Goal: Information Seeking & Learning: Learn about a topic

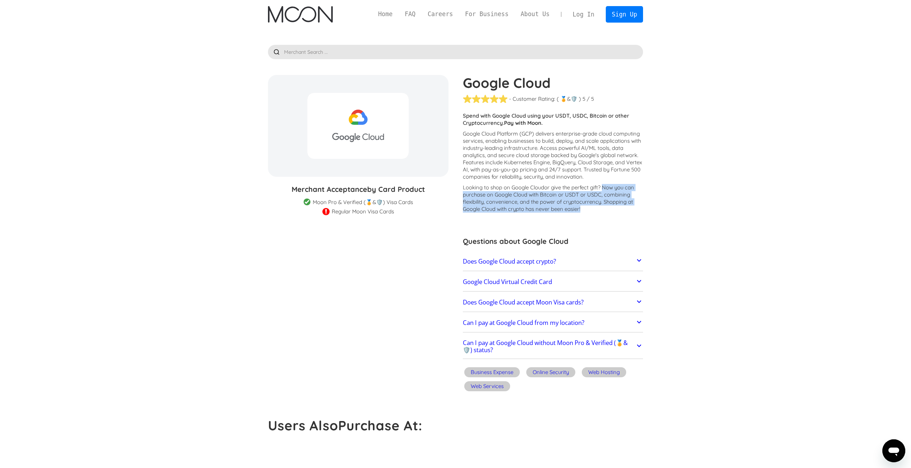
drag, startPoint x: 605, startPoint y: 186, endPoint x: 609, endPoint y: 212, distance: 26.2
click at [609, 212] on p "Looking to shop on Google Cloud or give the perfect gift ? Now you can purchase…" at bounding box center [553, 198] width 181 height 29
click at [601, 213] on div "Looking to shop on Google Cloud or give the perfect gift ? Now you can purchase…" at bounding box center [553, 200] width 181 height 32
drag, startPoint x: 593, startPoint y: 212, endPoint x: 607, endPoint y: 187, distance: 28.9
click at [607, 187] on p "Looking to shop on Google Cloud or give the perfect gift ? Now you can purchase…" at bounding box center [553, 198] width 181 height 29
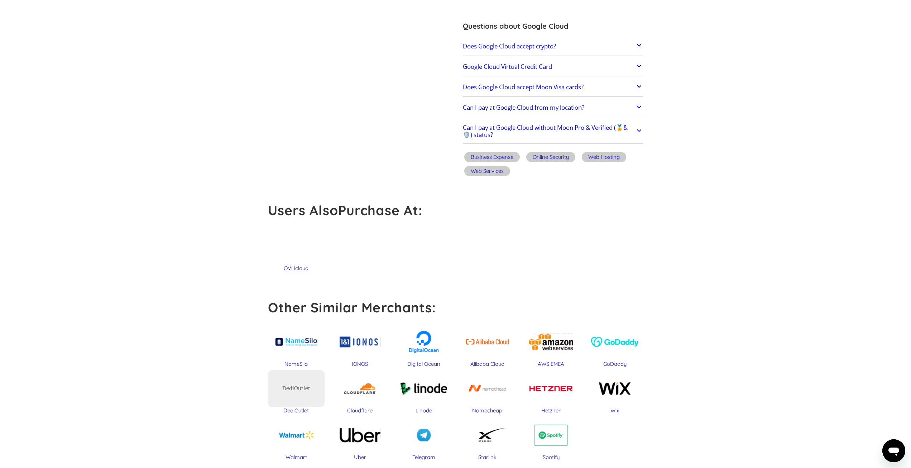
scroll to position [36, 0]
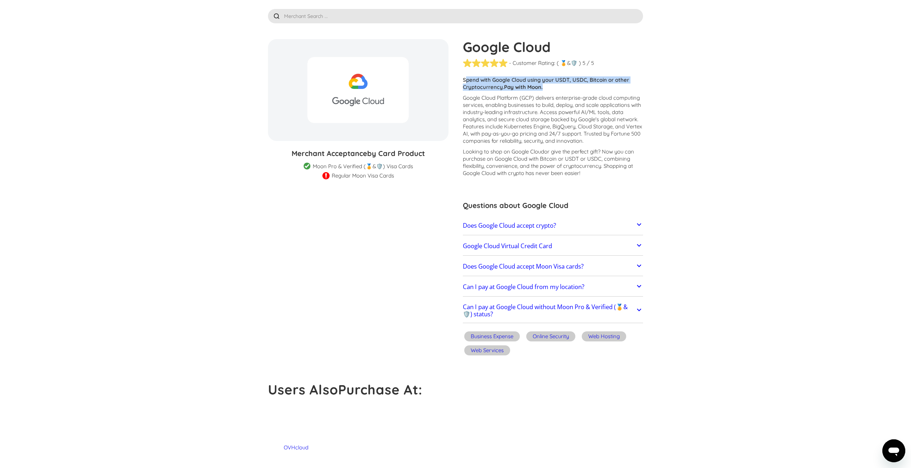
drag, startPoint x: 464, startPoint y: 80, endPoint x: 556, endPoint y: 86, distance: 91.9
click at [556, 86] on p "Spend with Google Cloud using your USDT, USDC, Bitcoin or other Cryptocurrency.…" at bounding box center [553, 83] width 181 height 14
click at [613, 228] on link "Does Google Cloud accept crypto?" at bounding box center [553, 225] width 181 height 15
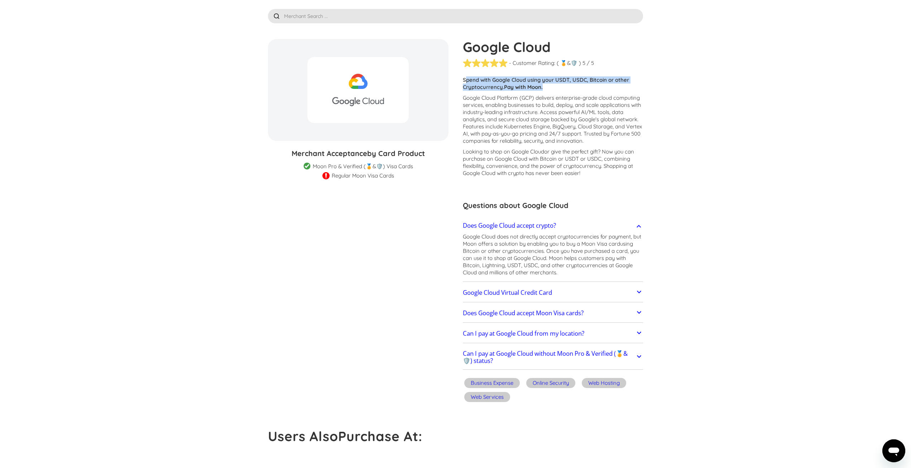
click at [611, 292] on link "Google Cloud Virtual Credit Card" at bounding box center [553, 292] width 181 height 15
